Goal: Information Seeking & Learning: Learn about a topic

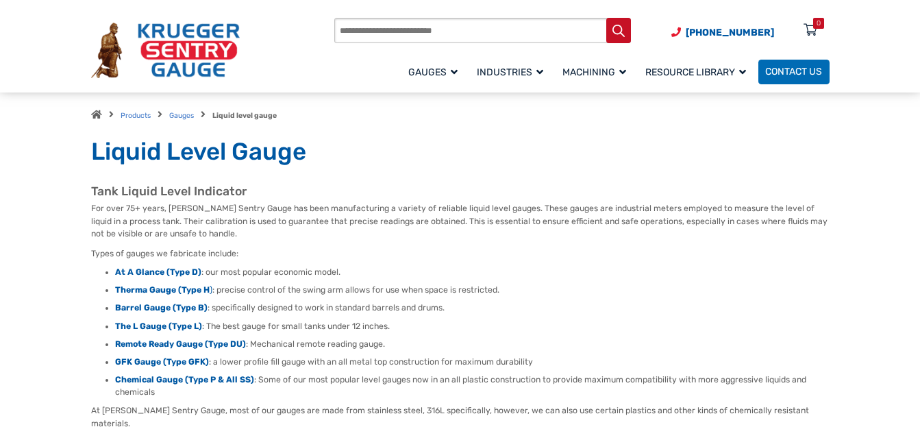
scroll to position [110, 0]
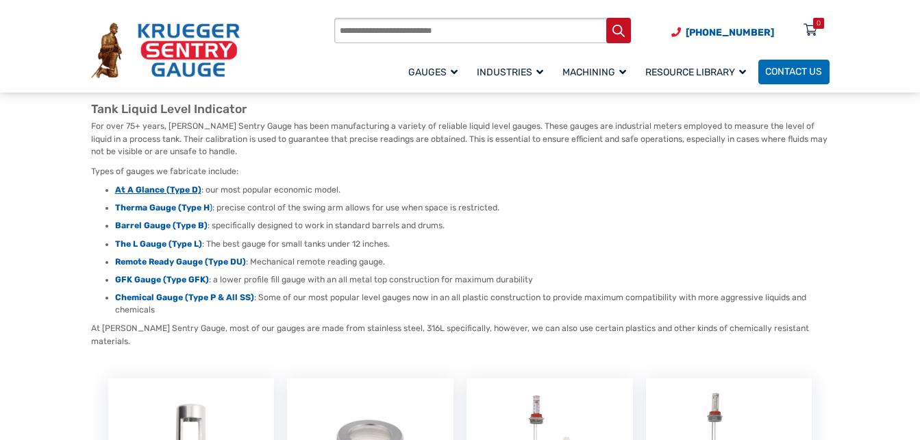
click at [125, 189] on strong "At A Glance (Type D)" at bounding box center [158, 190] width 86 height 10
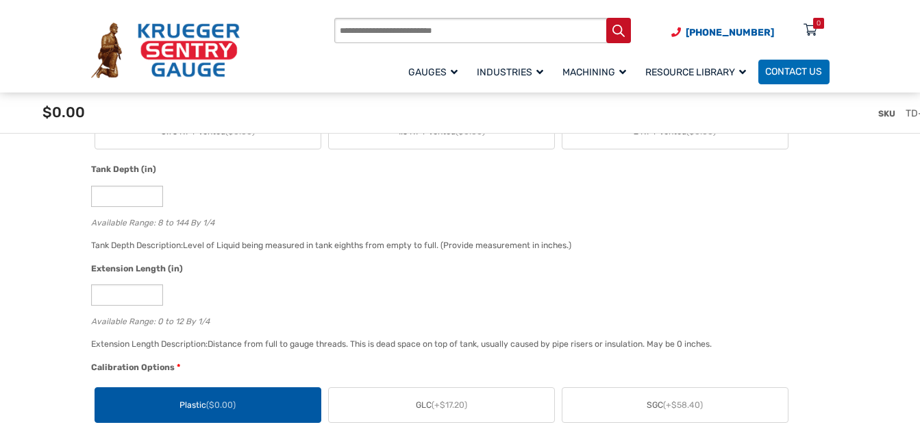
scroll to position [767, 0]
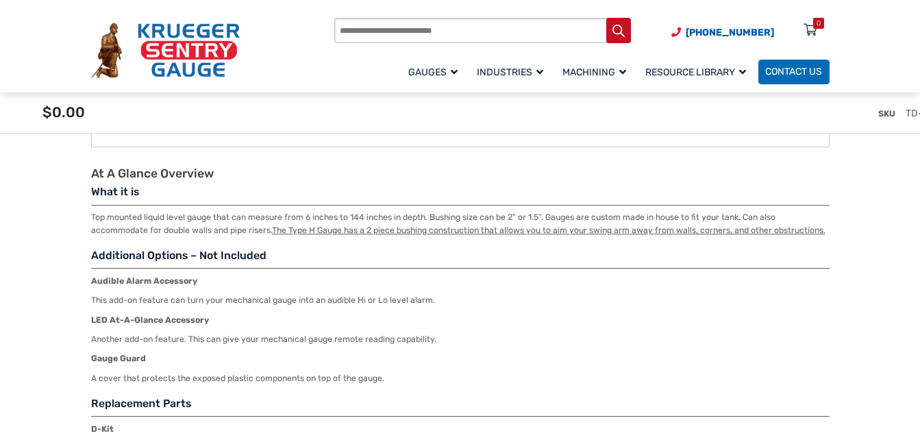
scroll to position [1809, 0]
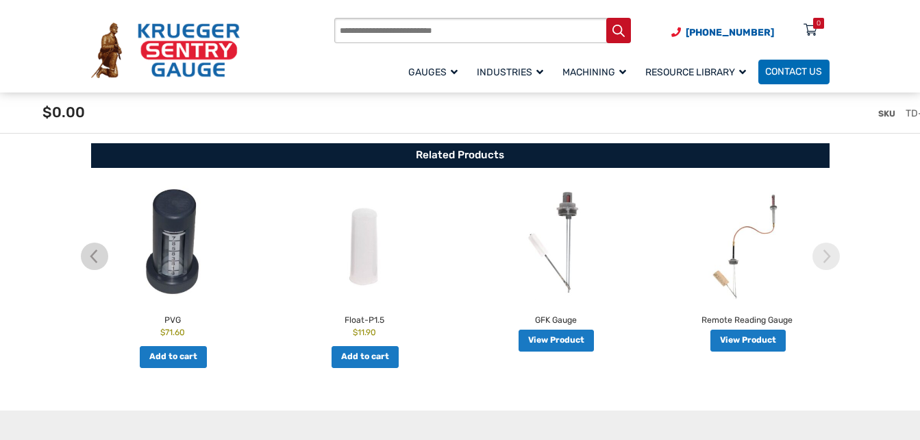
scroll to position [2302, 0]
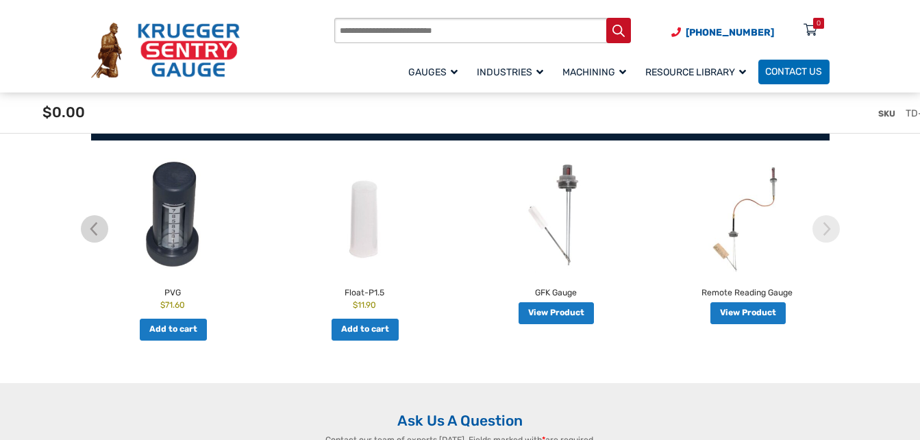
click at [568, 255] on img at bounding box center [556, 215] width 185 height 114
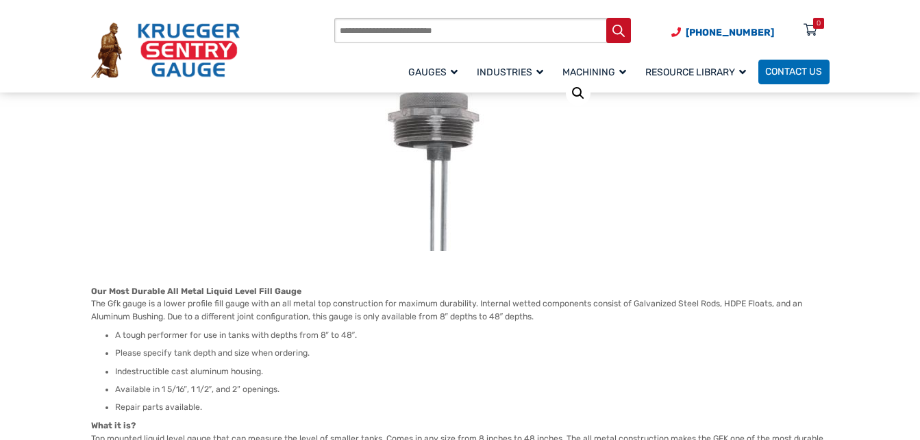
scroll to position [192, 0]
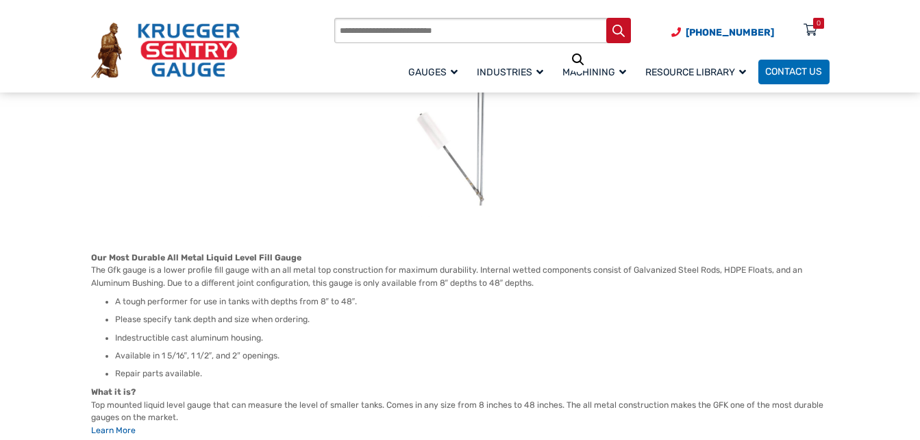
click at [568, 255] on p "Our Most Durable All Metal Liquid Level Fill Gauge The Gfk gauge is a lower pro…" at bounding box center [460, 270] width 739 height 38
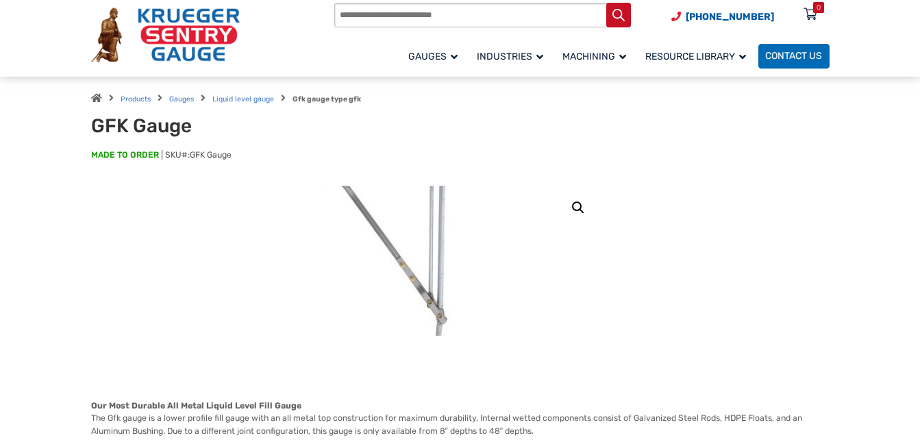
scroll to position [0, 0]
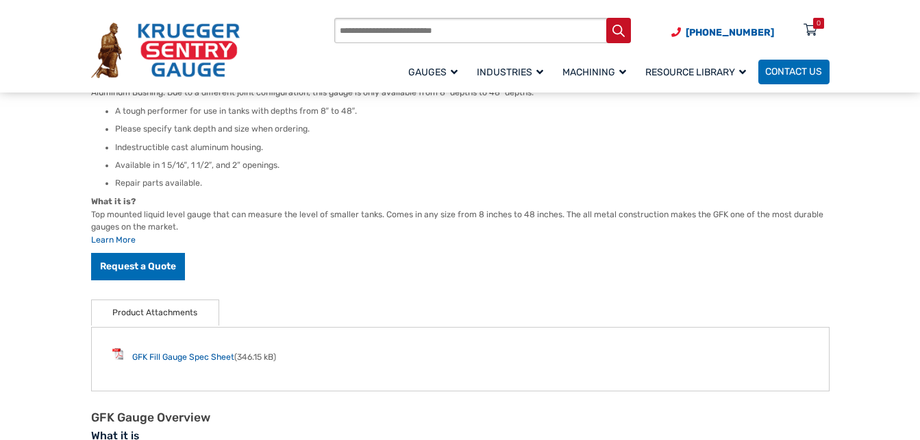
scroll to position [384, 0]
click at [172, 181] on li "Repair parts available." at bounding box center [472, 182] width 715 height 12
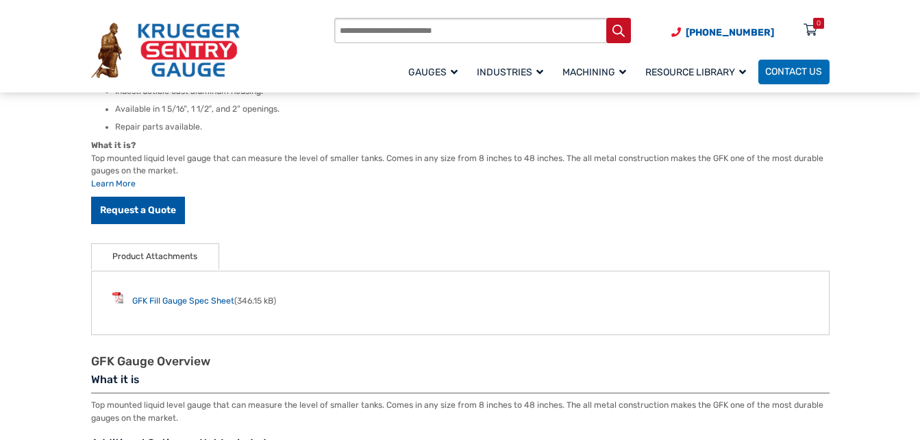
click at [172, 181] on div "Our Most Durable All Metal Liquid Level Fill Gauge The Gfk gauge is a lower pro…" at bounding box center [460, 114] width 739 height 219
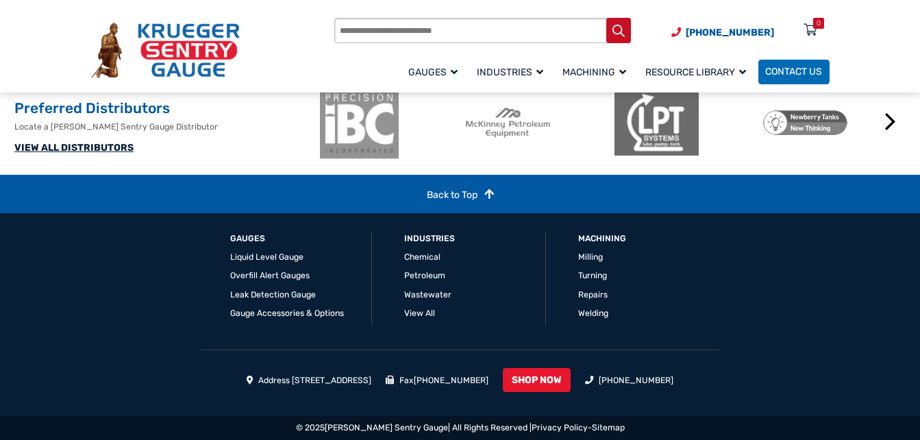
scroll to position [1884, 0]
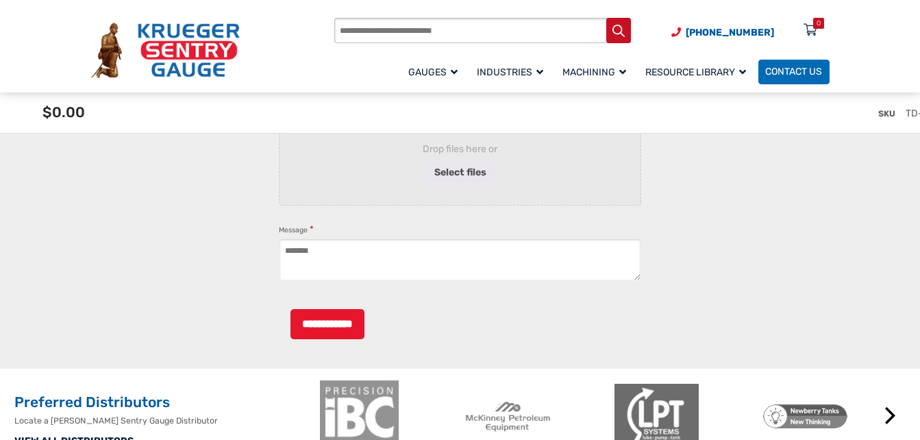
scroll to position [2345, 0]
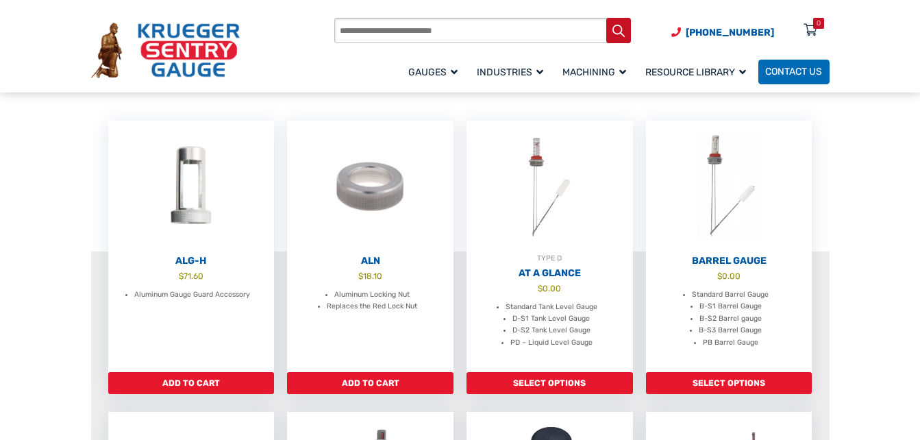
scroll to position [356, 0]
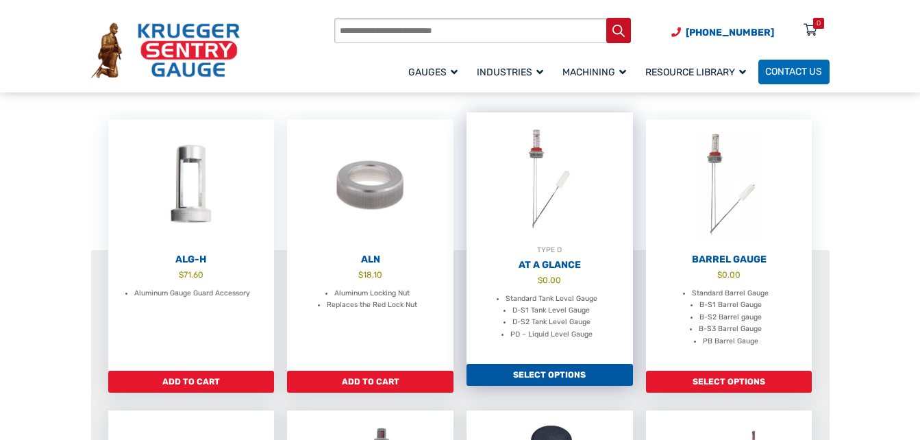
click at [497, 372] on link "Select options" at bounding box center [550, 375] width 166 height 22
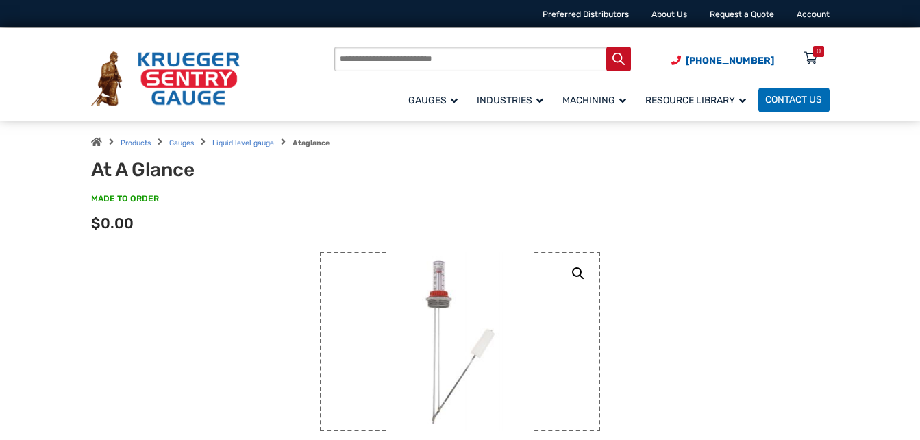
click at [497, 372] on img at bounding box center [460, 341] width 144 height 180
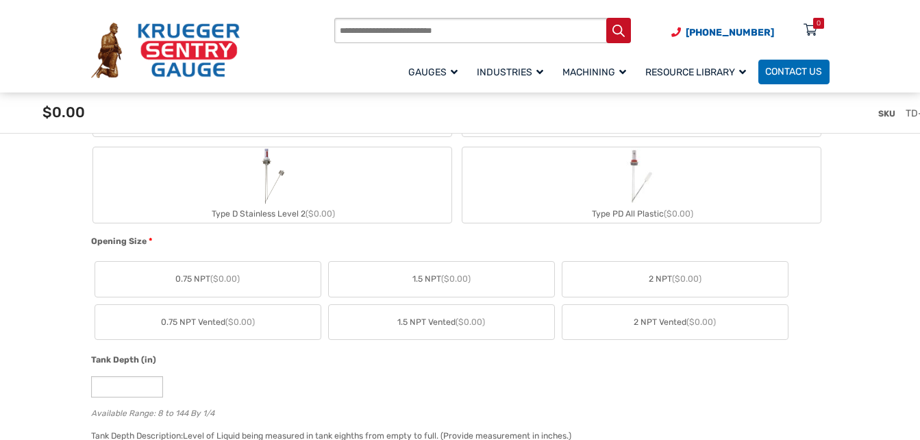
scroll to position [548, 0]
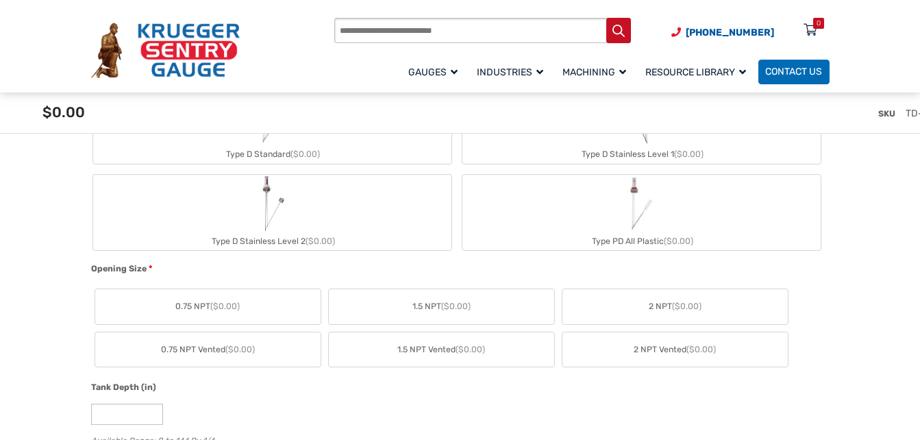
click at [40, 58] on div "Products search (920) 434-8860 Menu 0 Menu Account Gauges Liquid Level Gauge At…" at bounding box center [460, 46] width 920 height 92
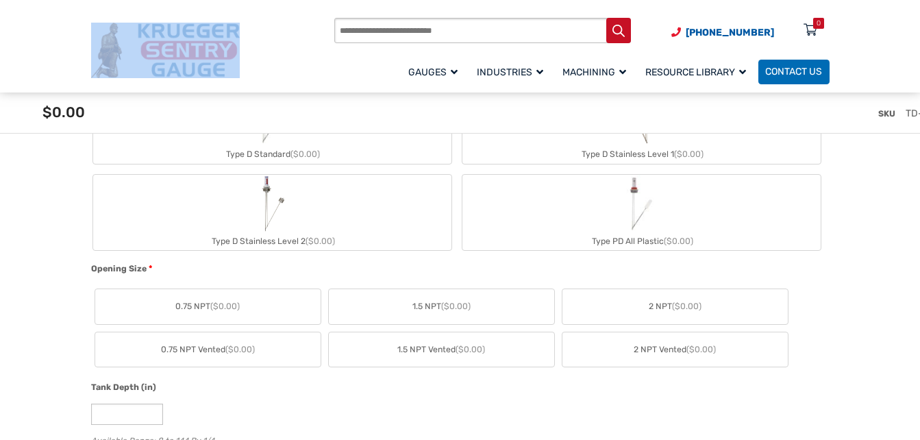
click at [40, 58] on div "Products search (920) 434-8860 Menu 0 Menu Account Gauges Liquid Level Gauge At…" at bounding box center [460, 46] width 920 height 92
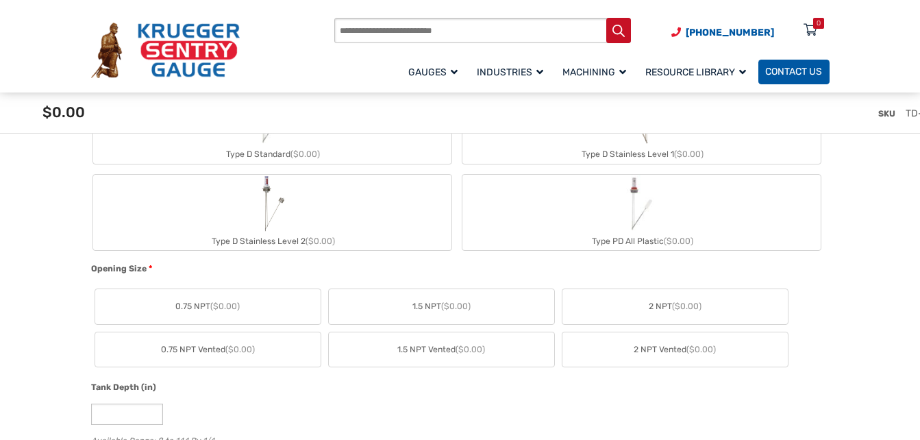
click at [795, 71] on span "Contact Us" at bounding box center [793, 72] width 57 height 12
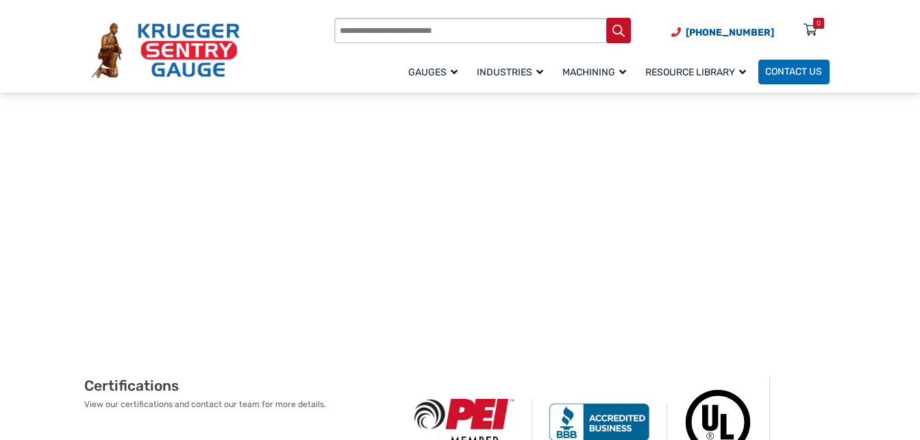
scroll to position [603, 0]
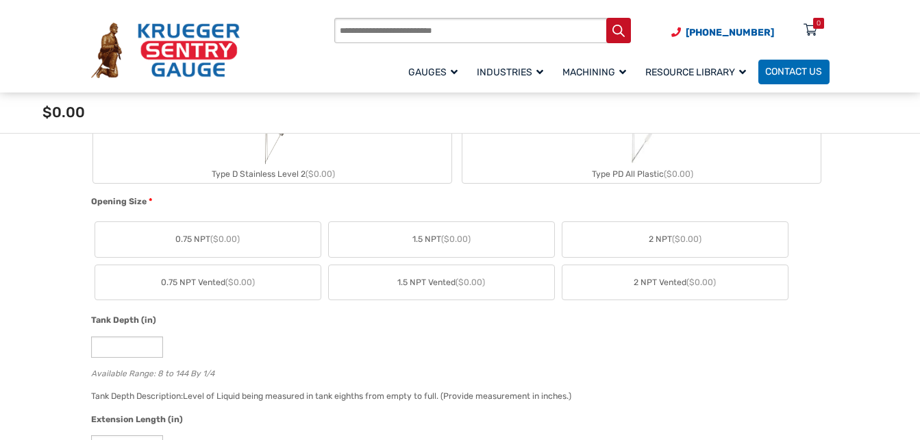
scroll to position [548, 0]
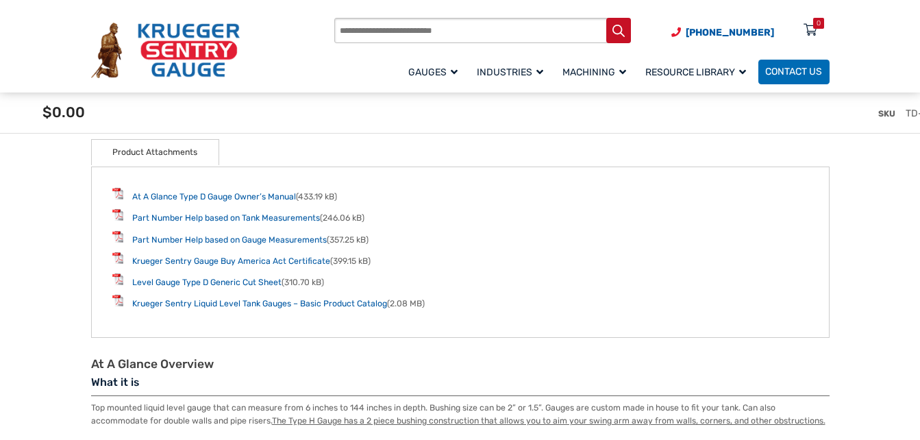
scroll to position [1644, 0]
